Goal: Transaction & Acquisition: Obtain resource

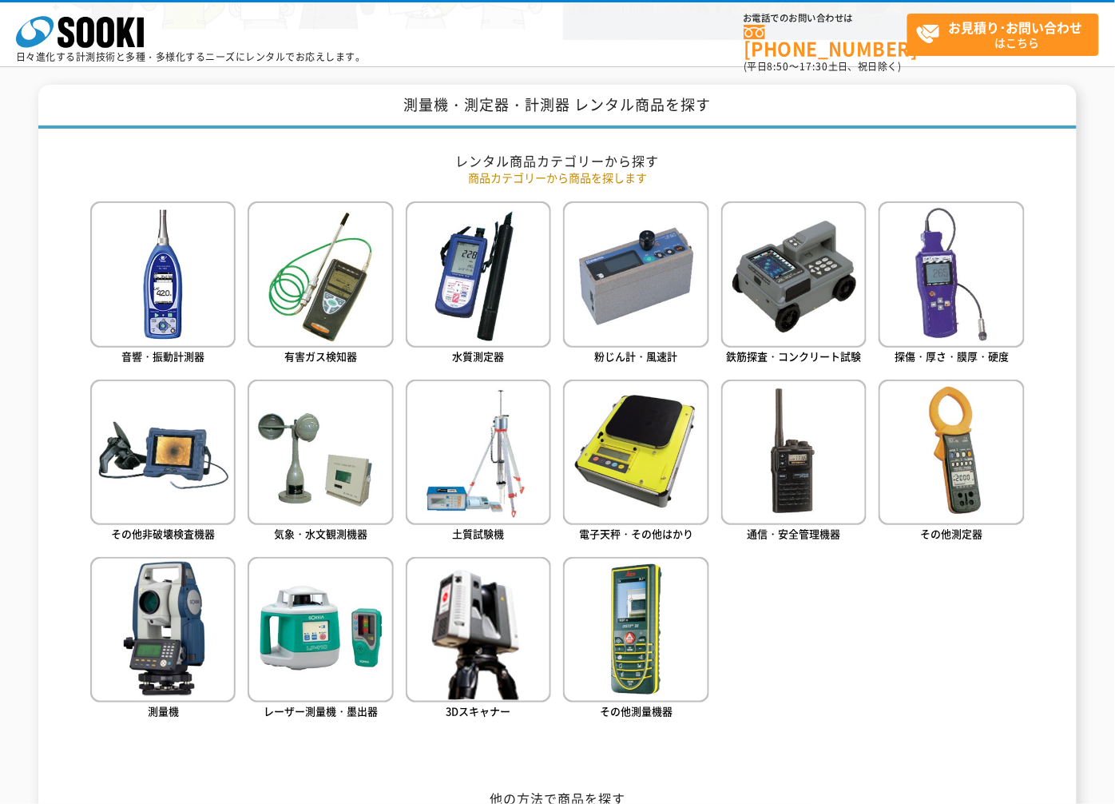
scroll to position [709, 0]
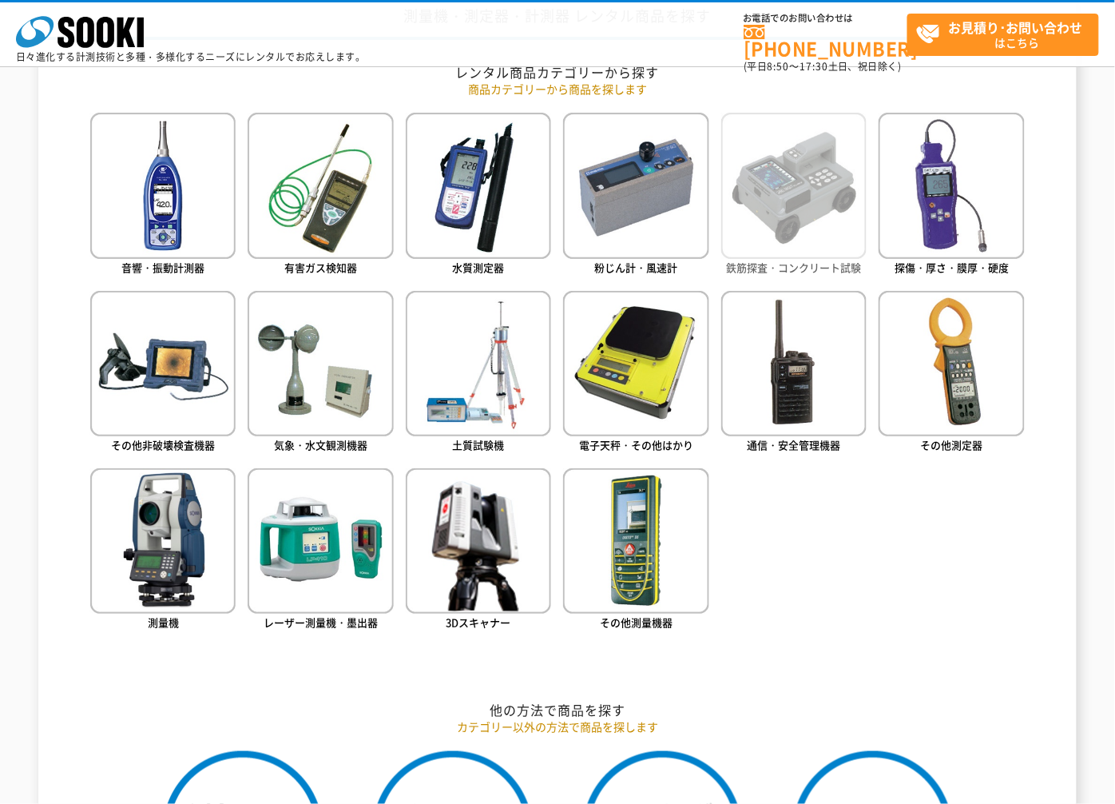
click at [777, 222] on img at bounding box center [793, 185] width 145 height 145
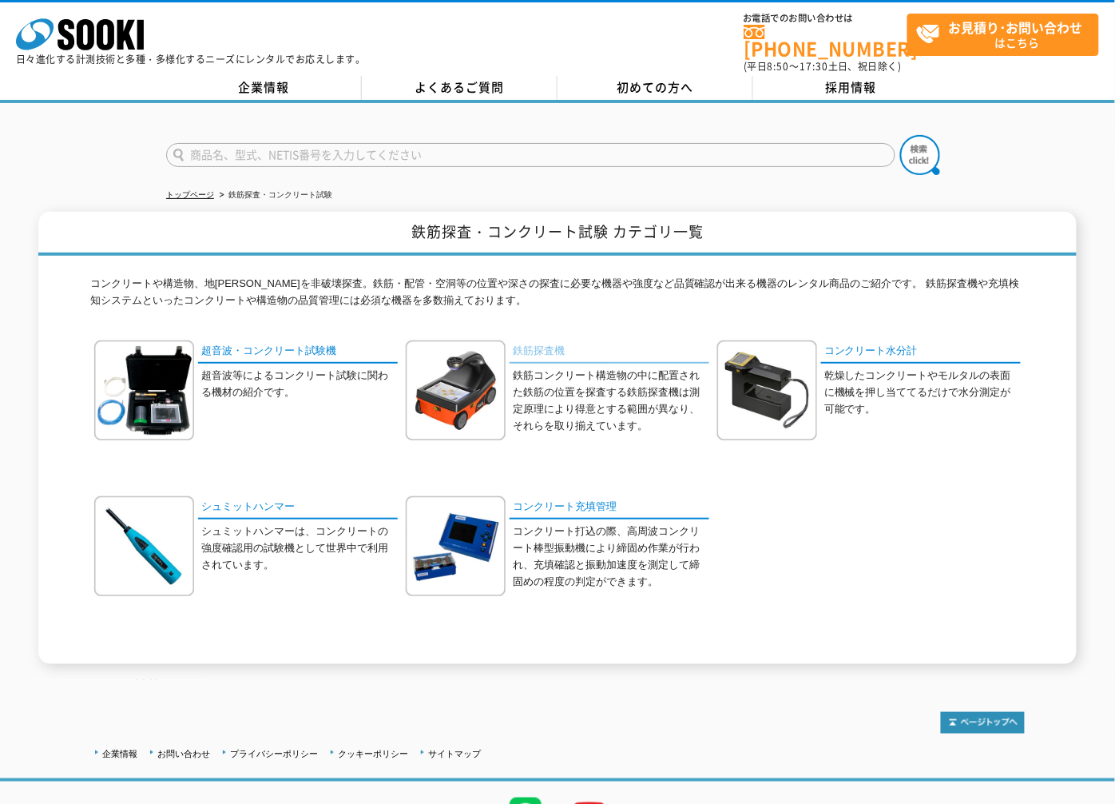
click at [547, 340] on link "鉄筋探査機" at bounding box center [610, 351] width 200 height 23
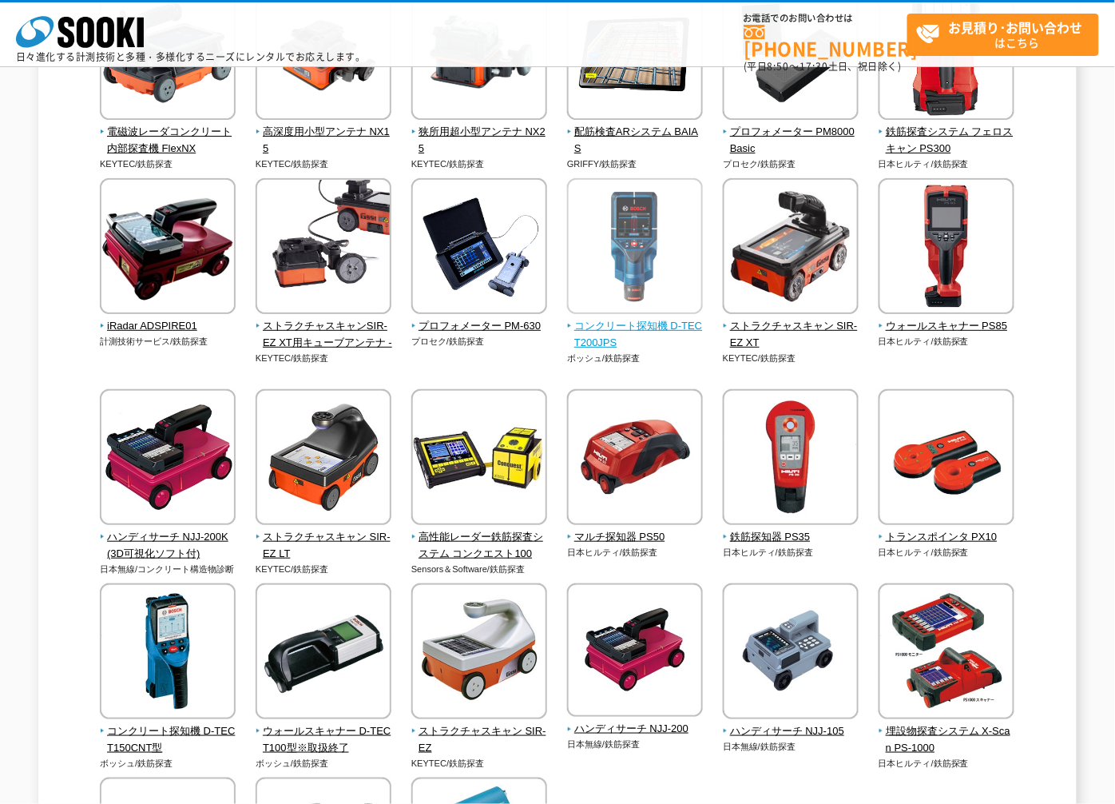
scroll to position [177, 0]
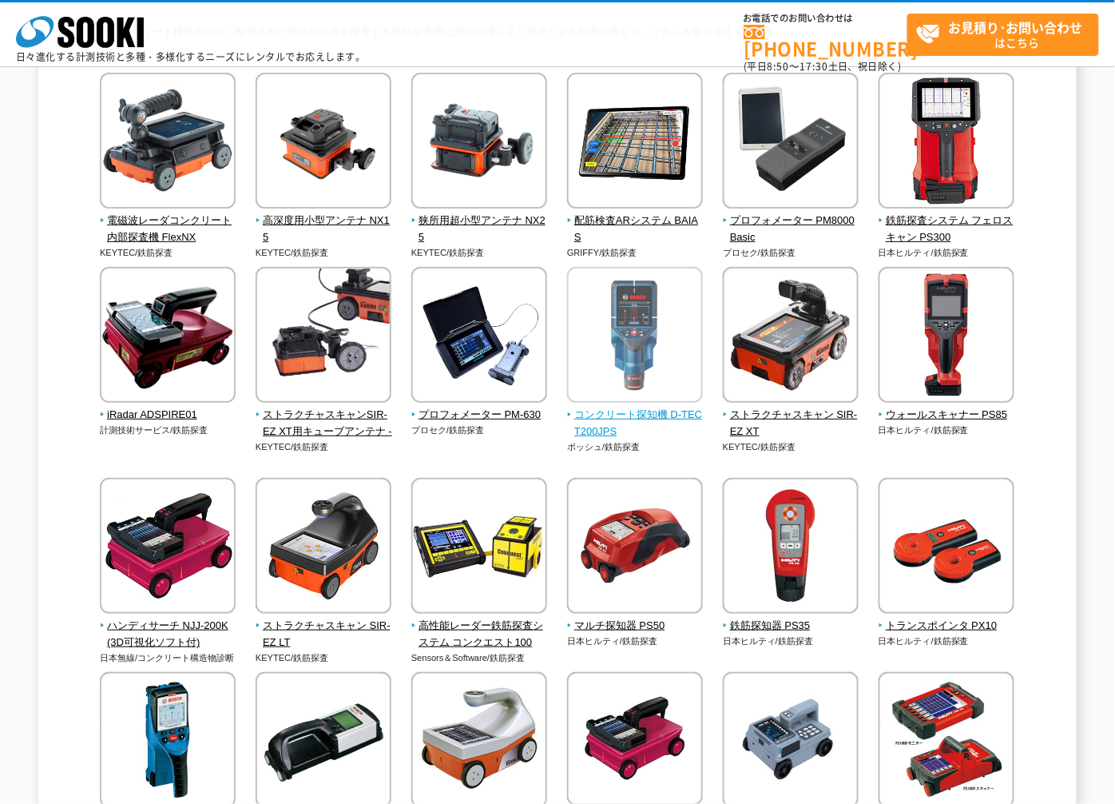
click at [660, 365] on img at bounding box center [635, 337] width 136 height 140
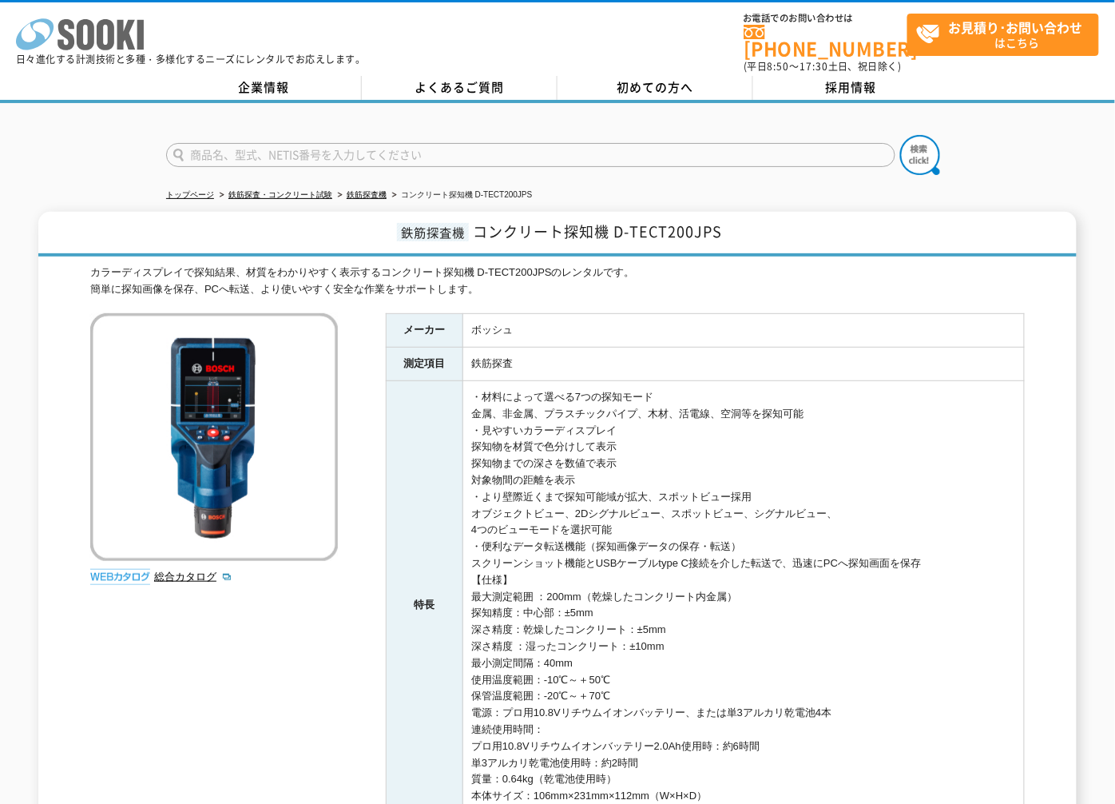
click at [89, 49] on icon at bounding box center [86, 34] width 18 height 31
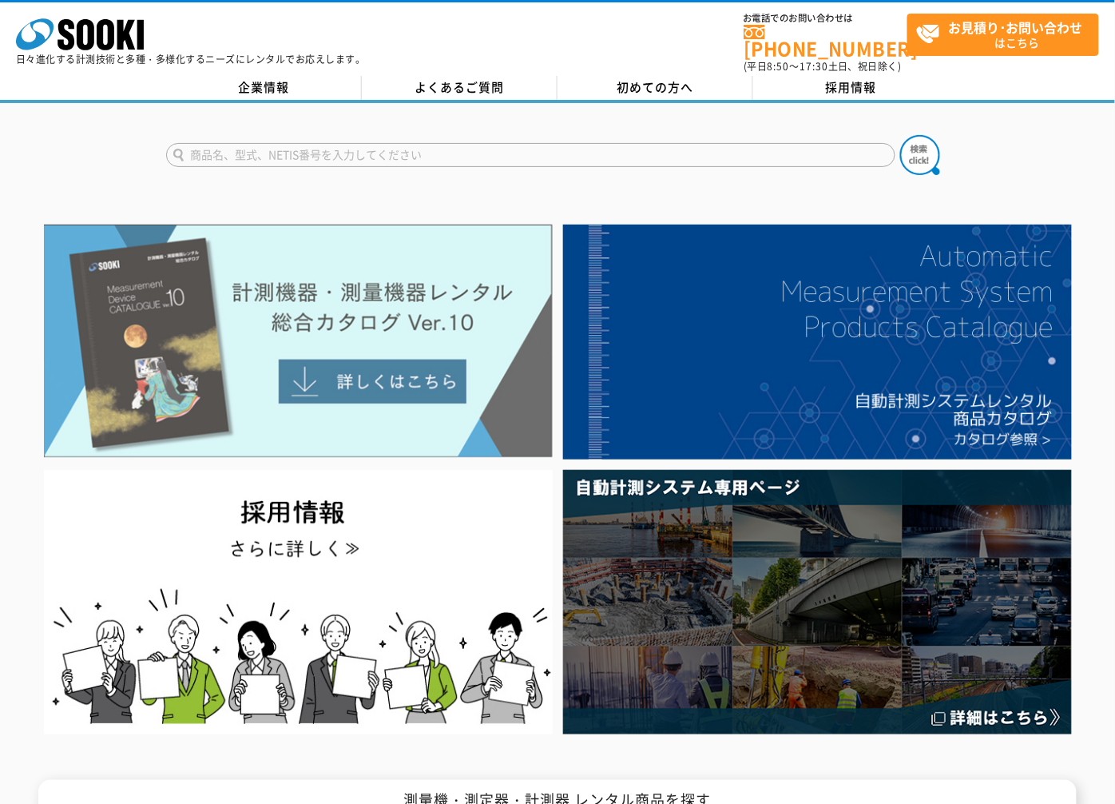
click at [339, 369] on img at bounding box center [298, 340] width 509 height 233
